Goal: Navigation & Orientation: Find specific page/section

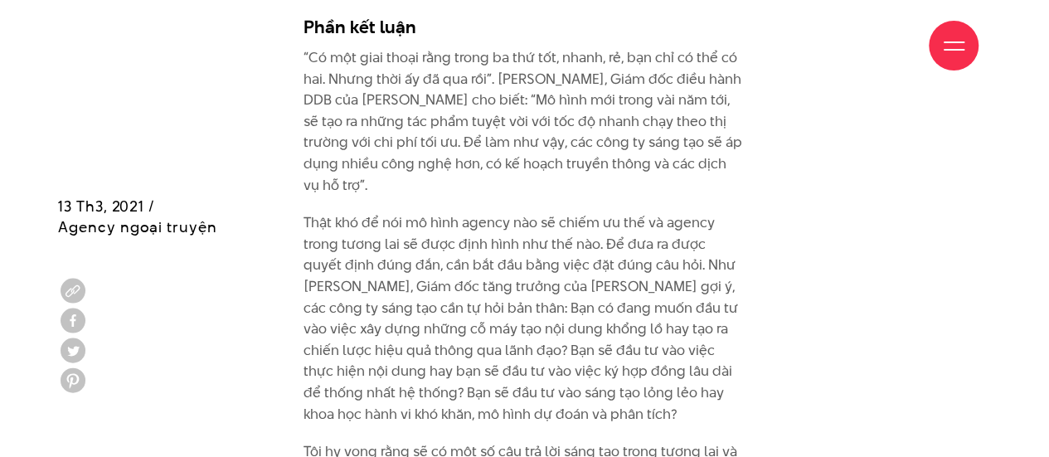
scroll to position [10452, 0]
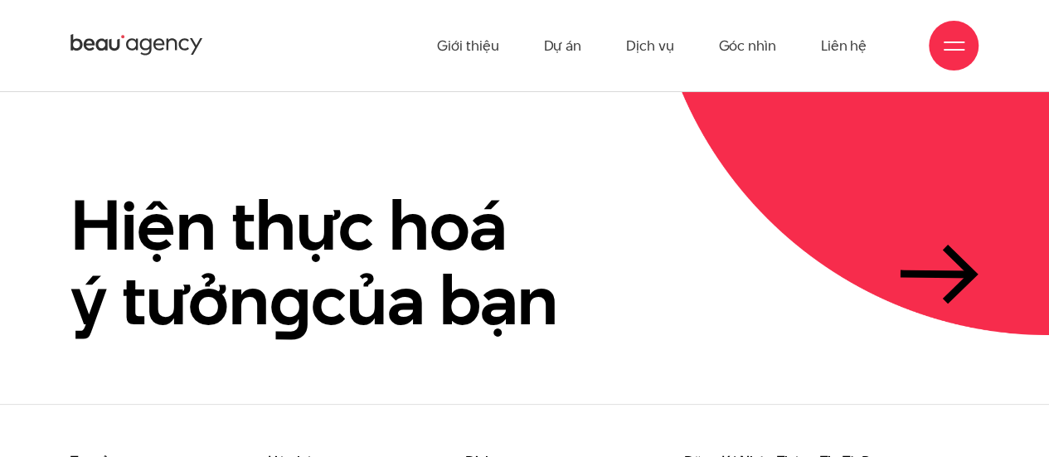
scroll to position [3405, 0]
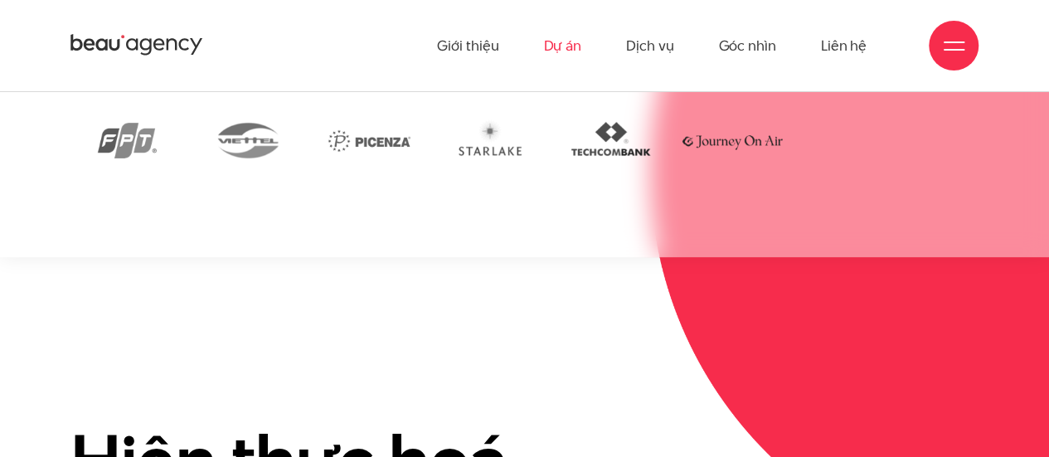
click at [561, 41] on link "Dự án" at bounding box center [562, 45] width 38 height 91
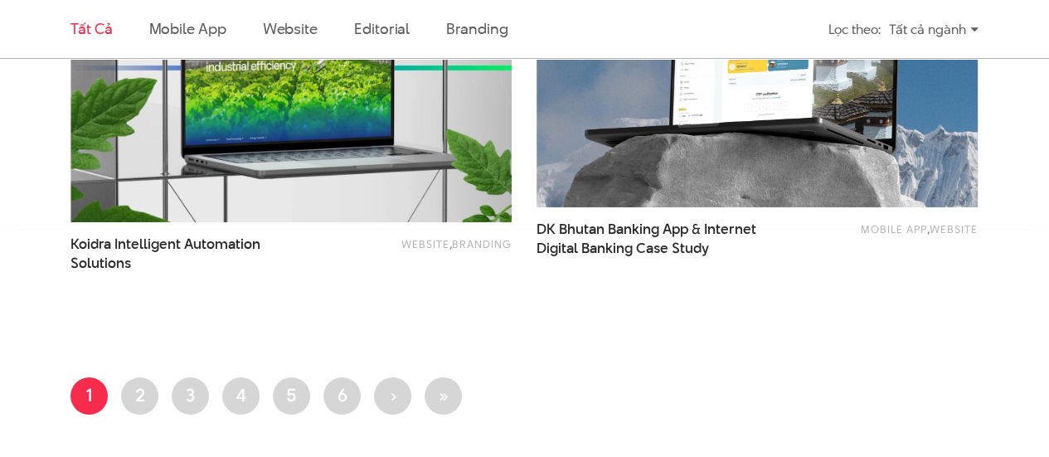
scroll to position [2903, 0]
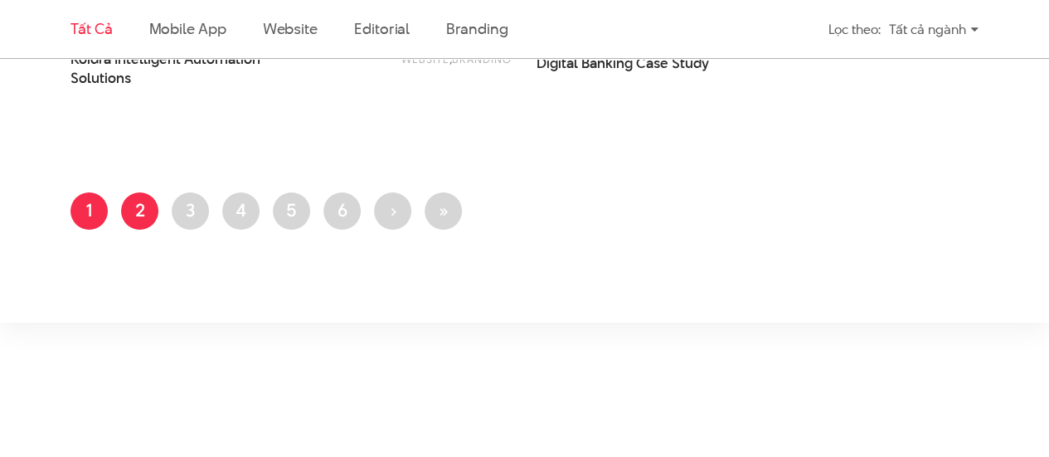
click at [151, 212] on link "Trang 2" at bounding box center [139, 210] width 37 height 37
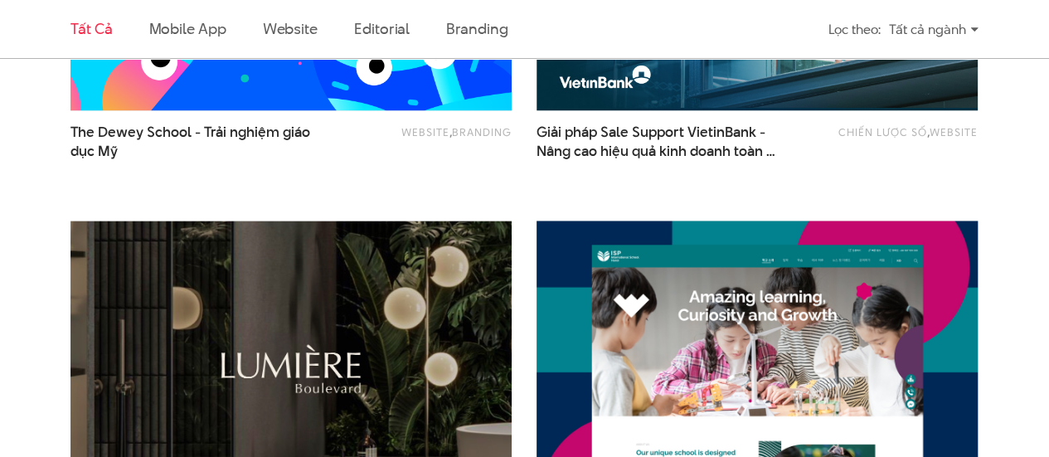
scroll to position [1327, 0]
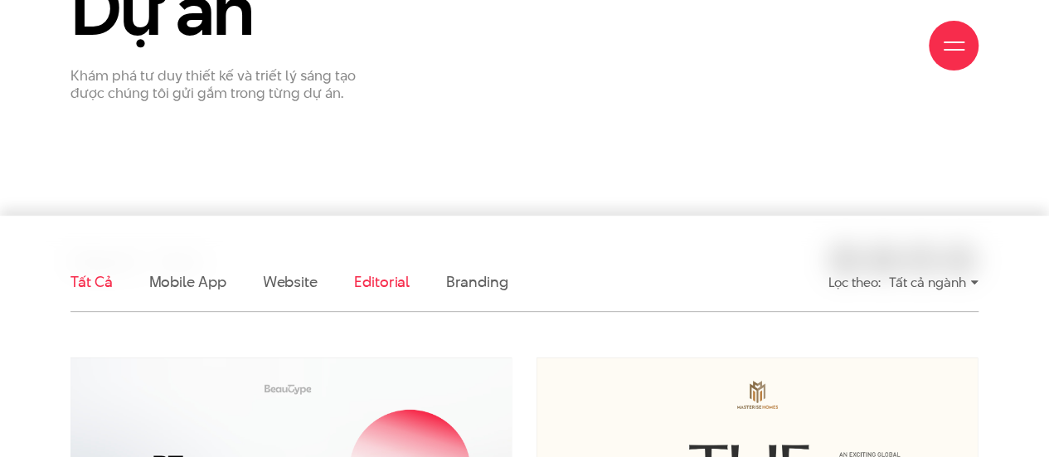
click at [379, 275] on link "Editorial" at bounding box center [382, 281] width 56 height 21
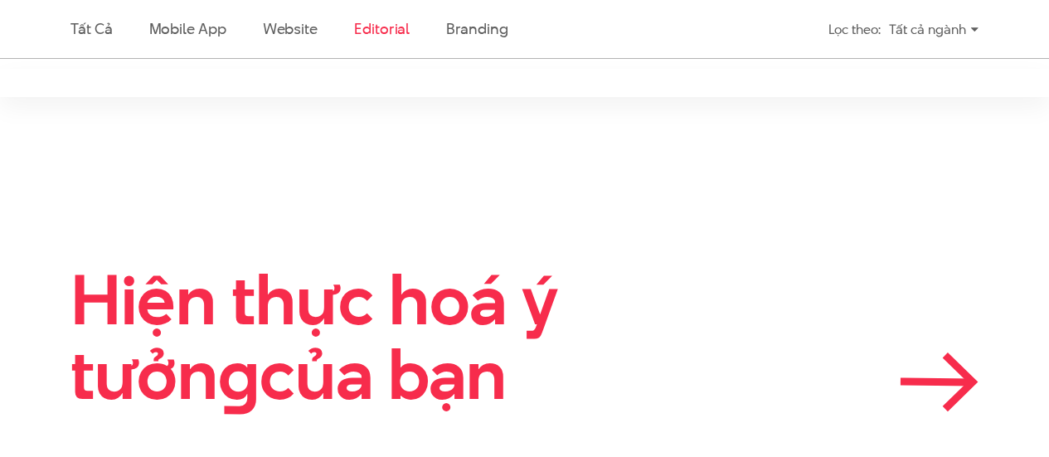
scroll to position [419, 0]
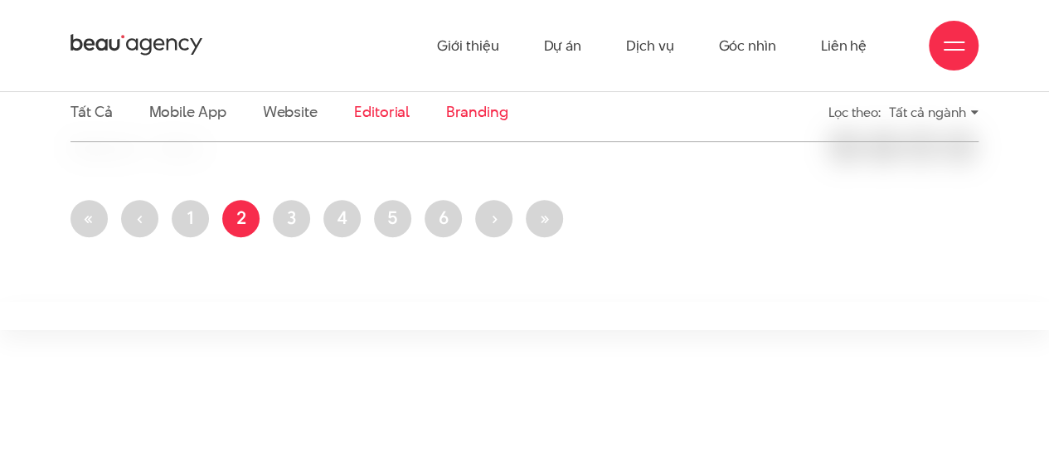
click at [483, 110] on link "Branding" at bounding box center [476, 111] width 61 height 21
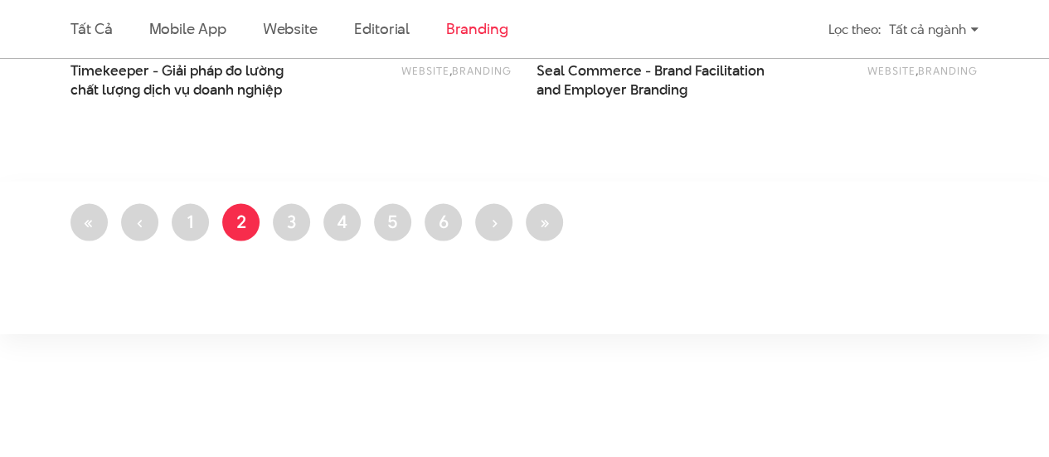
scroll to position [1663, 0]
